Goal: Navigation & Orientation: Understand site structure

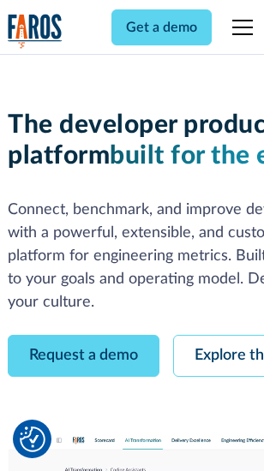
scroll to position [97, 0]
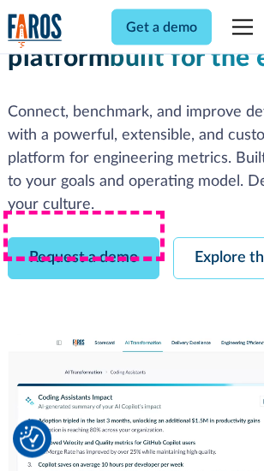
click at [84, 238] on link "Request a demo" at bounding box center [84, 259] width 152 height 42
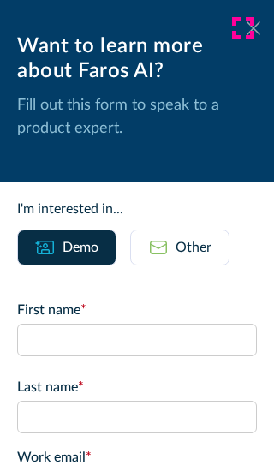
click at [247, 28] on icon at bounding box center [254, 27] width 14 height 13
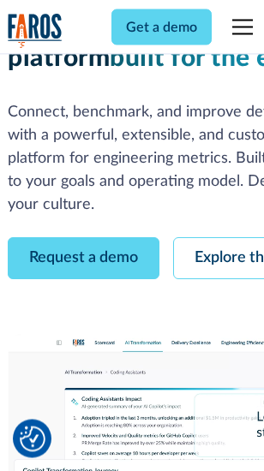
click at [224, 238] on link "Explore the platform" at bounding box center [264, 259] width 183 height 42
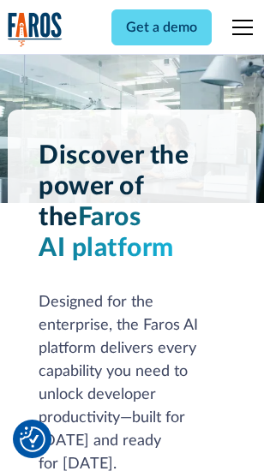
scroll to position [13056, 0]
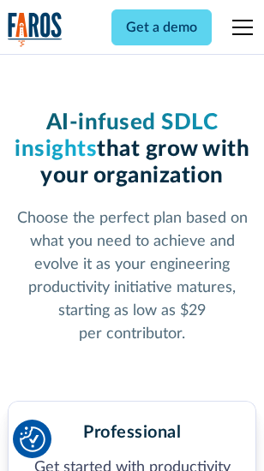
scroll to position [2717, 0]
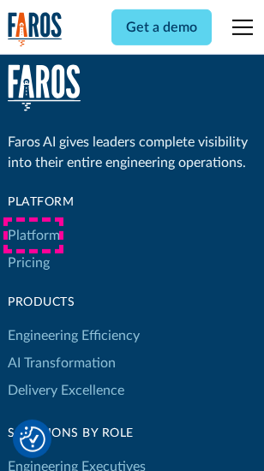
click at [33, 236] on link "Platform" at bounding box center [34, 235] width 52 height 27
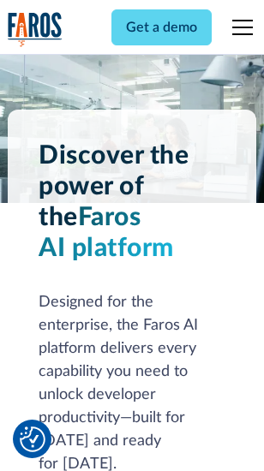
scroll to position [13607, 0]
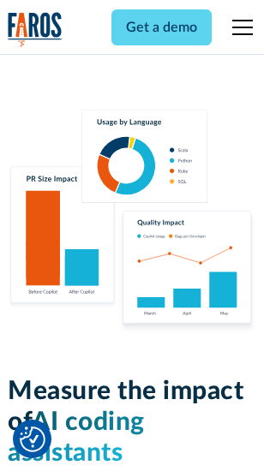
scroll to position [10700, 0]
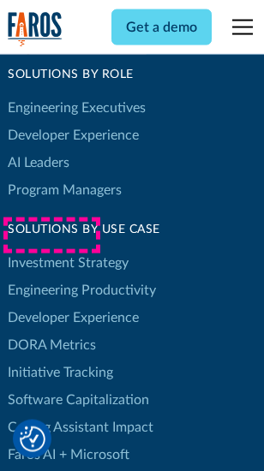
click at [51, 332] on link "DORA Metrics" at bounding box center [52, 345] width 88 height 27
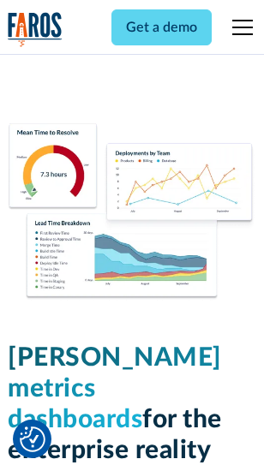
scroll to position [7588, 0]
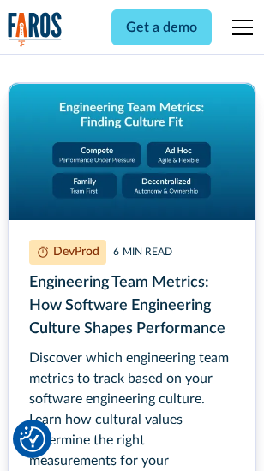
scroll to position [7800, 0]
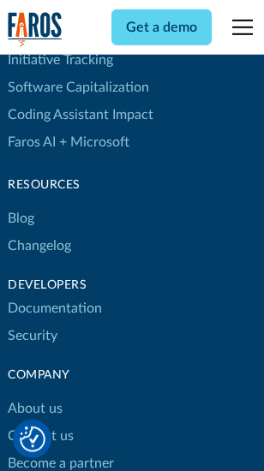
click at [39, 236] on link "Changelog" at bounding box center [39, 245] width 63 height 27
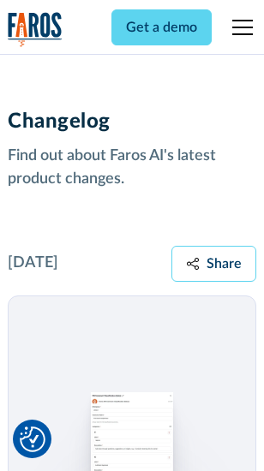
scroll to position [21018, 0]
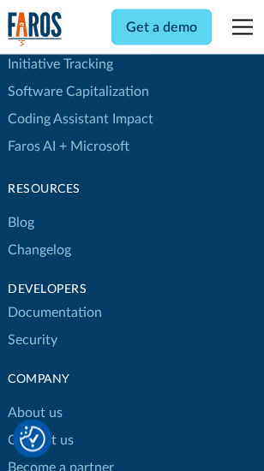
click at [34, 400] on link "About us" at bounding box center [35, 413] width 55 height 27
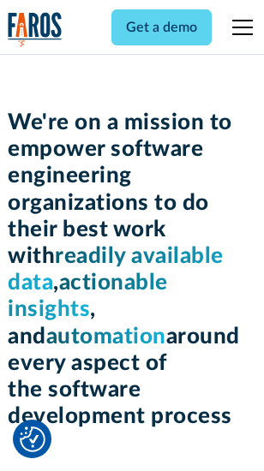
scroll to position [5927, 0]
